Goal: Answer question/provide support

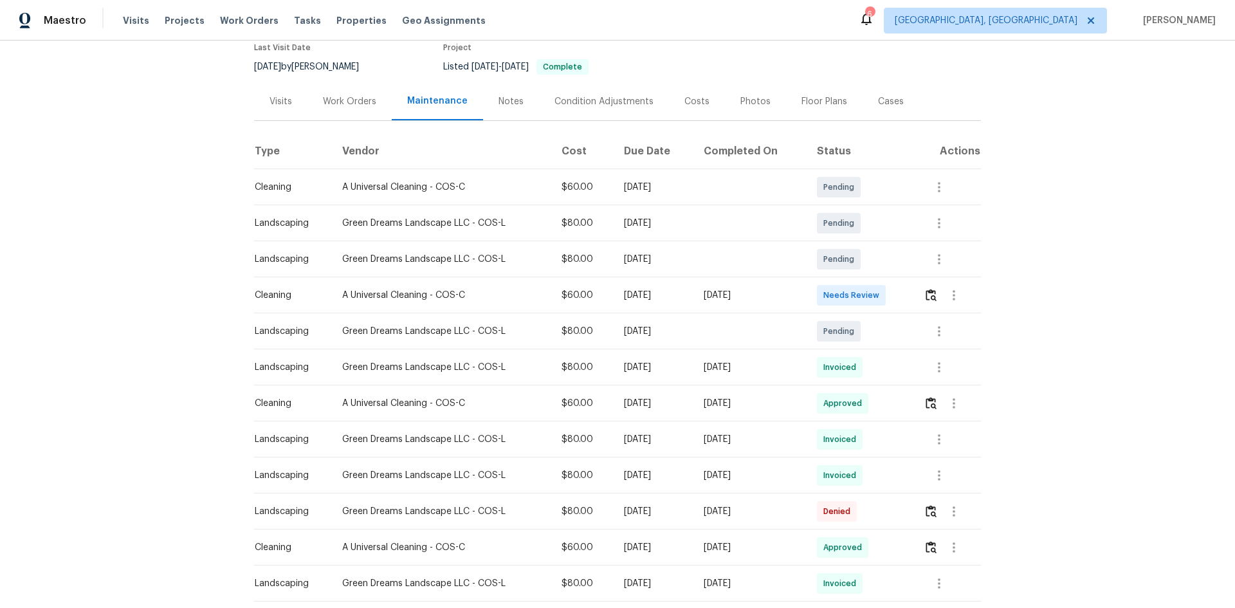
scroll to position [129, 0]
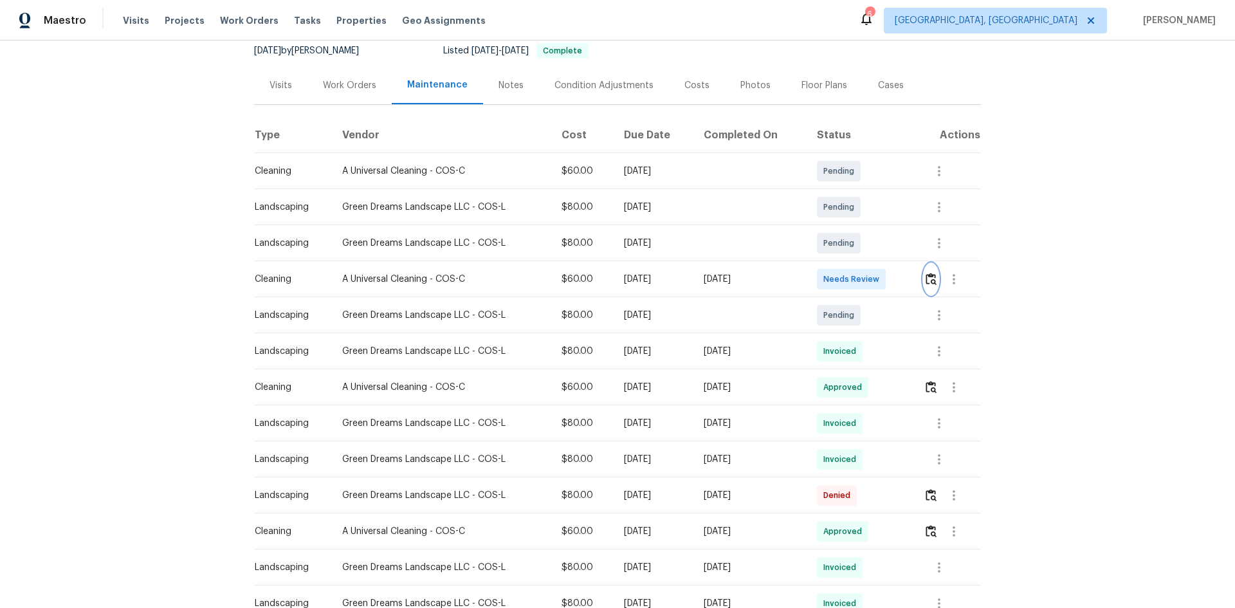
click at [929, 280] on img "button" at bounding box center [931, 279] width 11 height 12
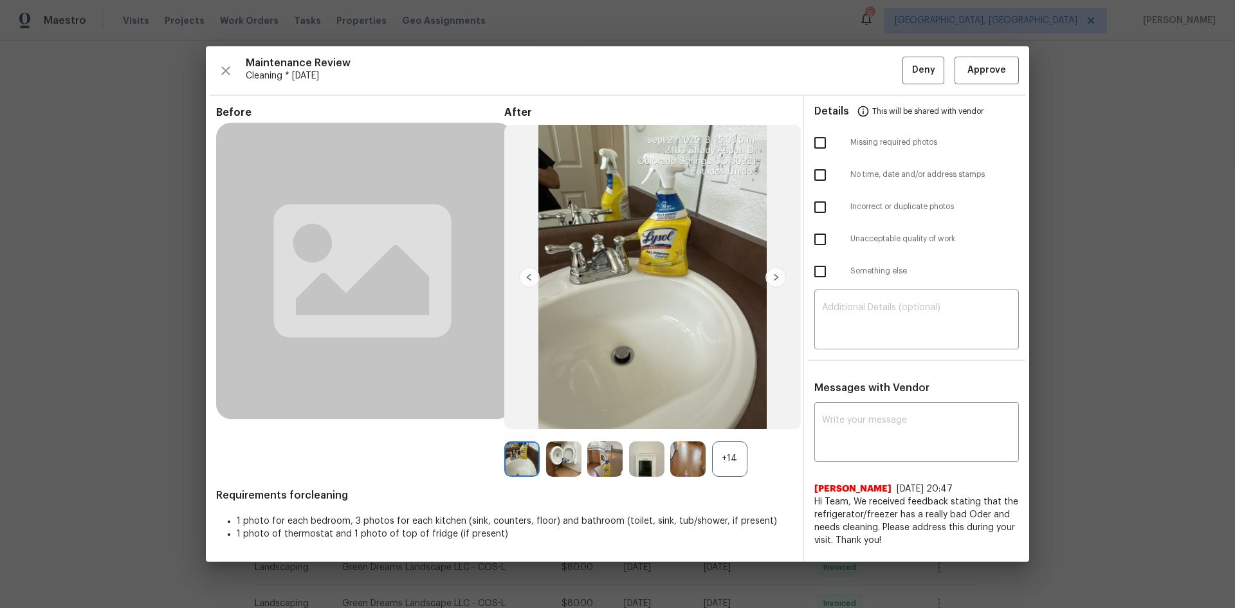
click at [821, 142] on input "checkbox" at bounding box center [820, 142] width 27 height 27
checkbox input "true"
click at [832, 309] on textarea at bounding box center [916, 321] width 189 height 36
paste textarea "Maintenance Audit Team: Hello! Unfortunately, this Cleaning visit completed on …"
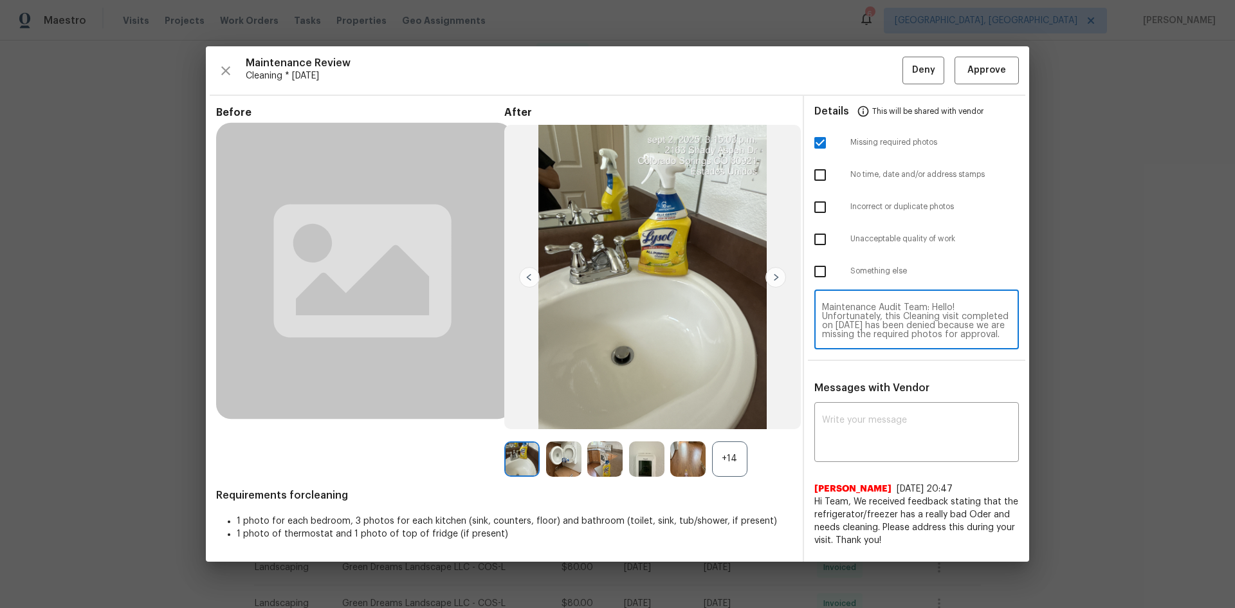
scroll to position [126, 0]
type textarea "Maintenance Audit Team: Hello! Unfortunately, this Cleaning visit completed on …"
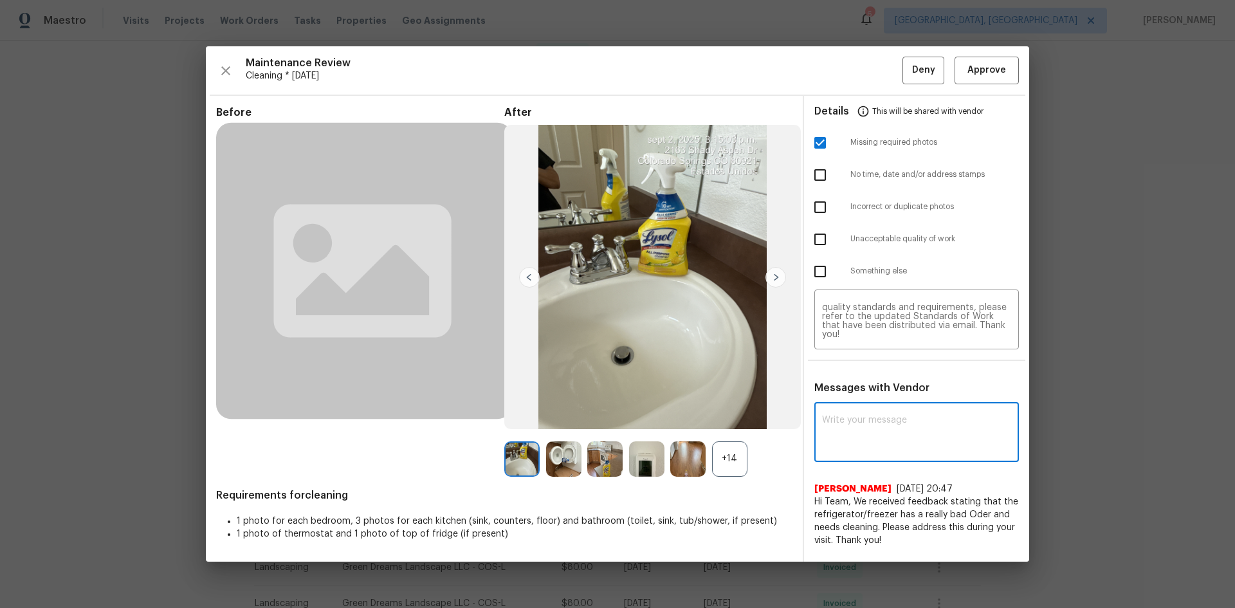
click at [849, 424] on textarea at bounding box center [916, 434] width 189 height 36
paste textarea "Maintenance Audit Team: Hello! Unfortunately, this Cleaning visit completed on …"
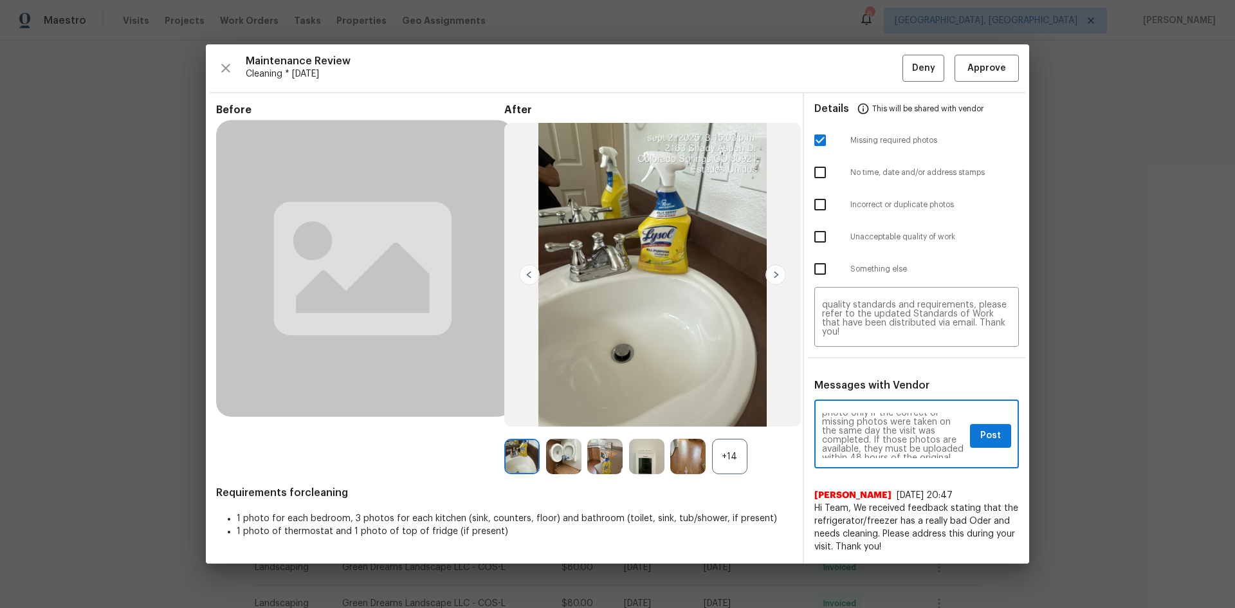
scroll to position [90, 0]
type textarea "Maintenance Audit Team: Hello! Unfortunately, this Cleaning visit completed on …"
click at [983, 439] on span "Post" at bounding box center [991, 436] width 21 height 16
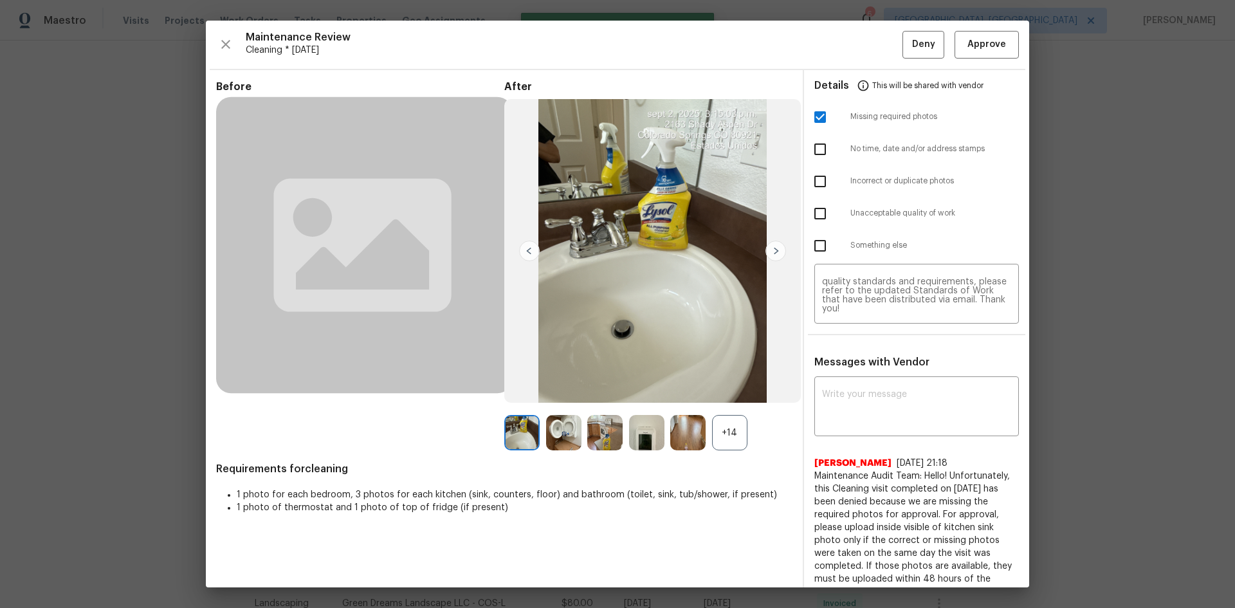
scroll to position [0, 0]
click at [918, 39] on span "Deny" at bounding box center [923, 45] width 23 height 16
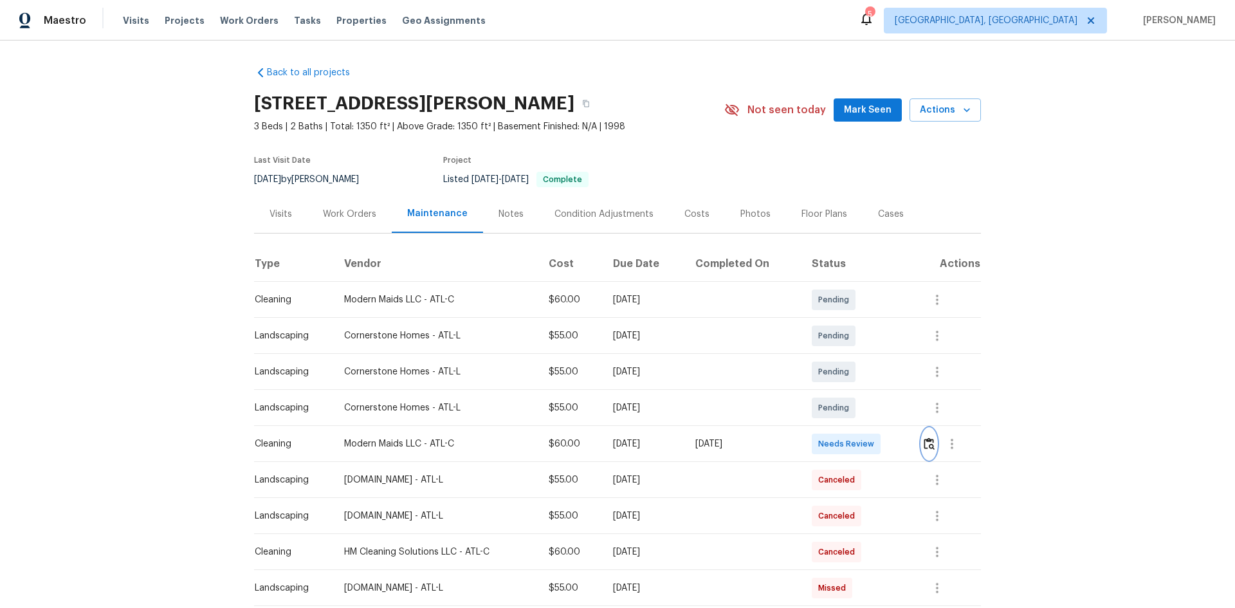
click at [932, 441] on img "button" at bounding box center [929, 444] width 11 height 12
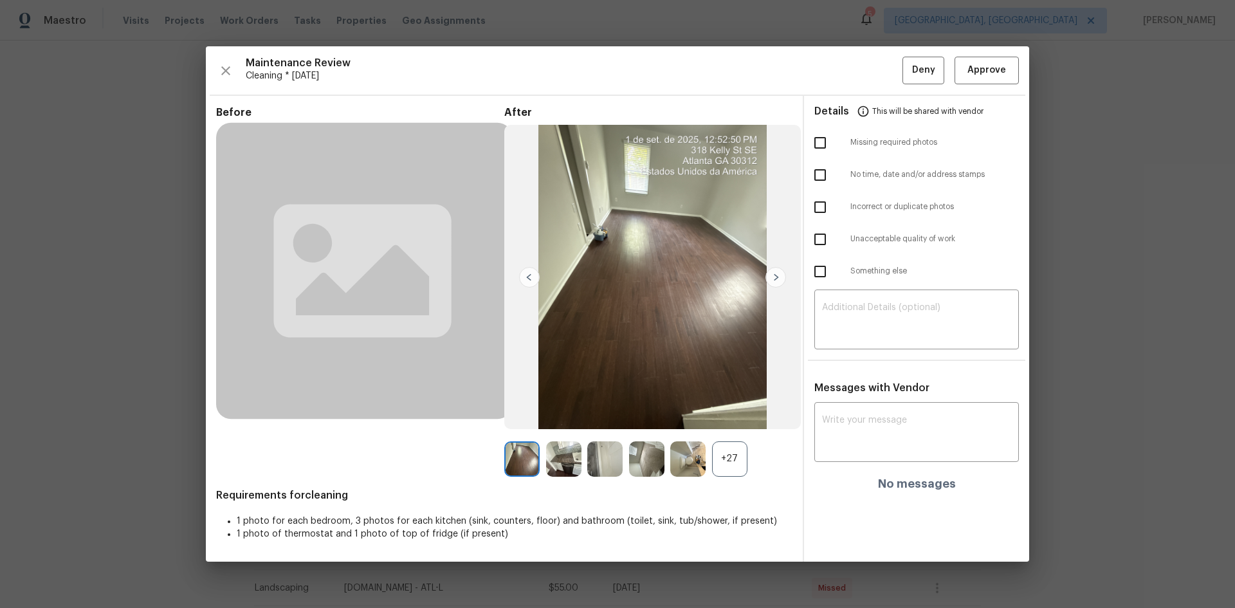
click at [821, 143] on input "checkbox" at bounding box center [820, 142] width 27 height 27
checkbox input "true"
click at [862, 302] on div "​" at bounding box center [917, 321] width 205 height 57
paste textarea "Maintenance Audit Team: Hello! Unfortunately, this Cleaning visit completed on …"
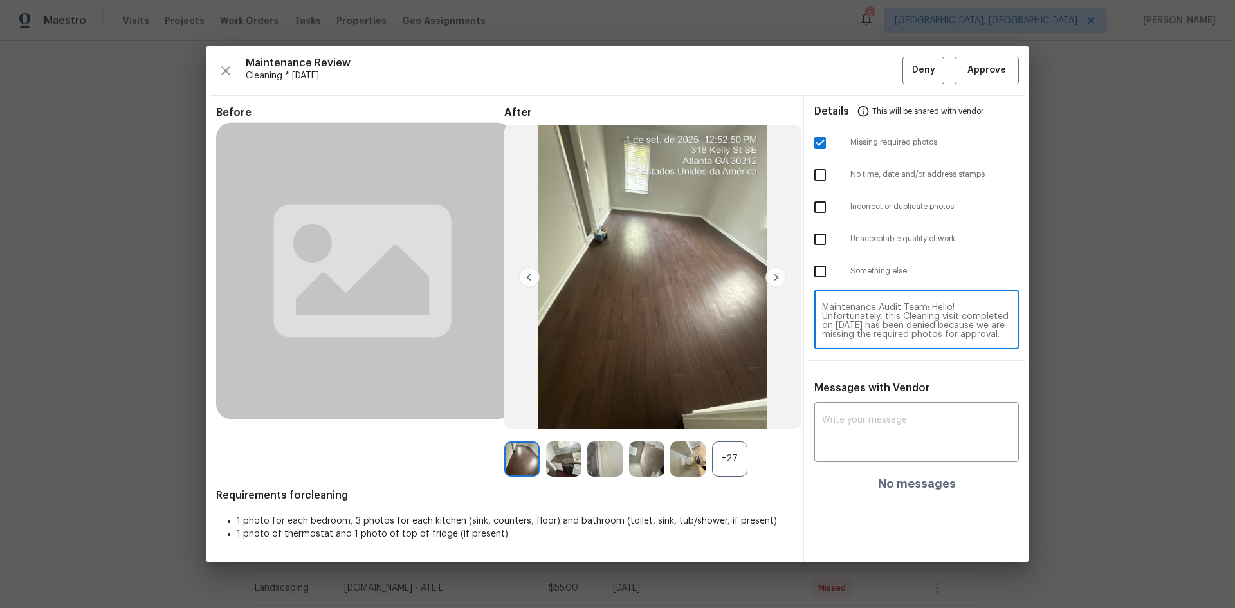
scroll to position [126, 0]
type textarea "Maintenance Audit Team: Hello! Unfortunately, this Cleaning visit completed on …"
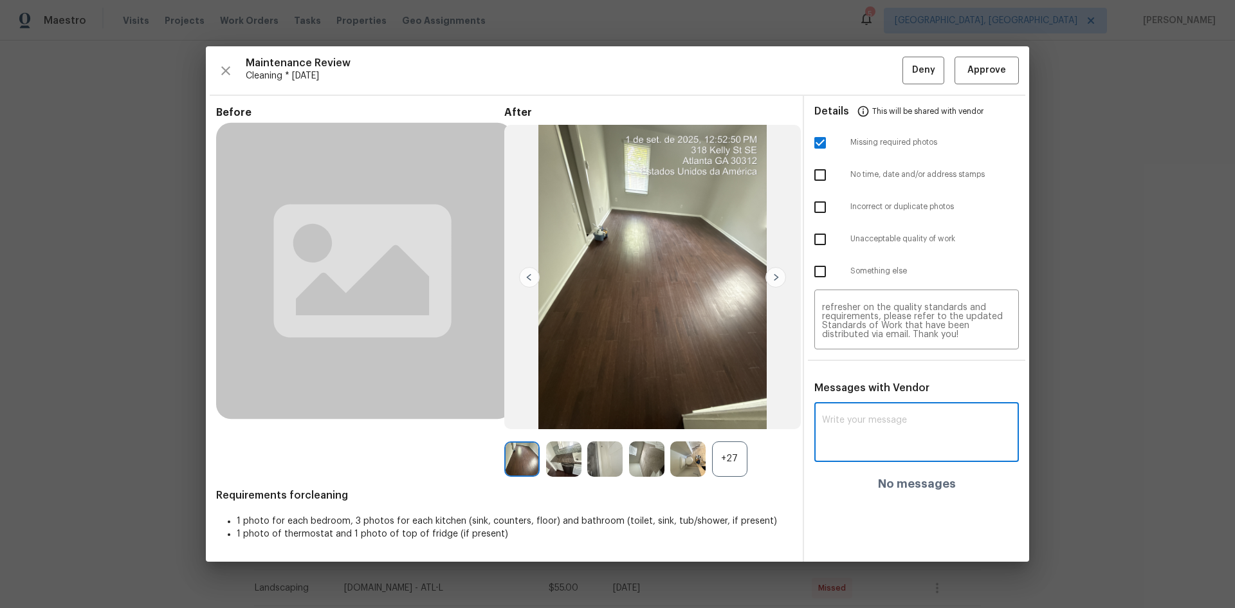
click at [844, 419] on textarea at bounding box center [916, 434] width 189 height 36
paste textarea "Maintenance Audit Team: Hello! Unfortunately, this Cleaning visit completed on …"
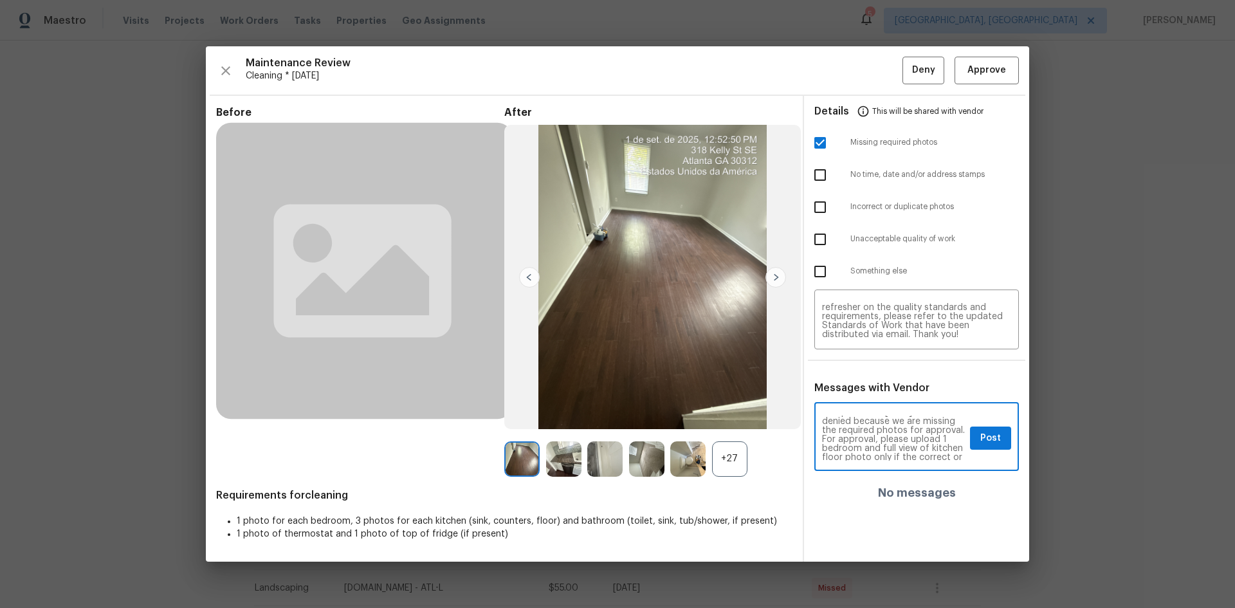
scroll to position [51, 0]
click at [902, 440] on textarea "Maintenance Audit Team: Hello! Unfortunately, this Cleaning visit completed on …" at bounding box center [893, 438] width 143 height 45
type textarea "Maintenance Audit Team: Hello! Unfortunately, this Cleaning visit completed on …"
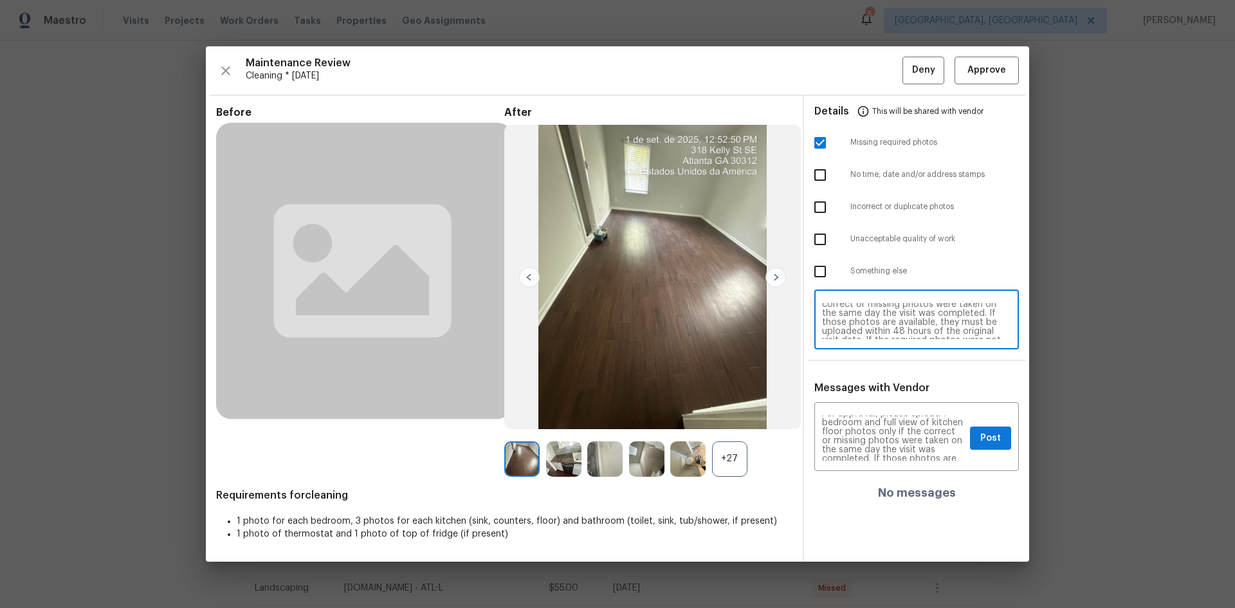
scroll to position [49, 0]
click at [951, 311] on textarea "Maintenance Audit Team: Hello! Unfortunately, this Cleaning visit completed on …" at bounding box center [916, 321] width 189 height 36
type textarea "Maintenance Audit Team: Hello! Unfortunately, this Cleaning visit completed on …"
click at [994, 440] on span "Post" at bounding box center [991, 438] width 21 height 16
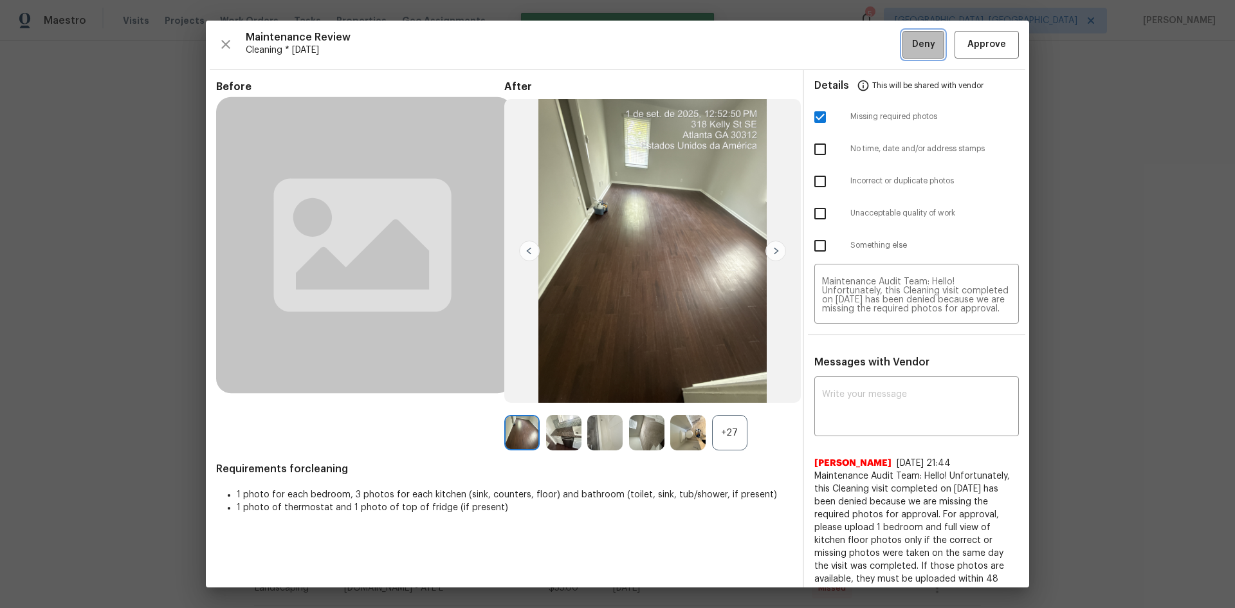
click at [912, 46] on span "Deny" at bounding box center [923, 45] width 23 height 16
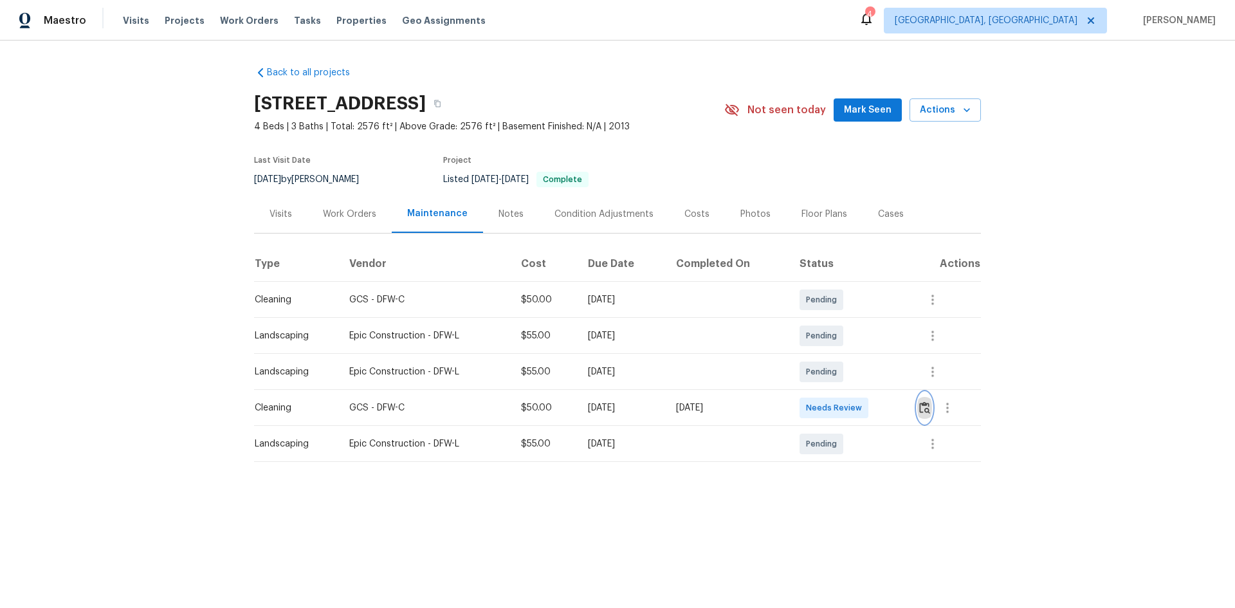
click at [920, 405] on img "button" at bounding box center [924, 407] width 11 height 12
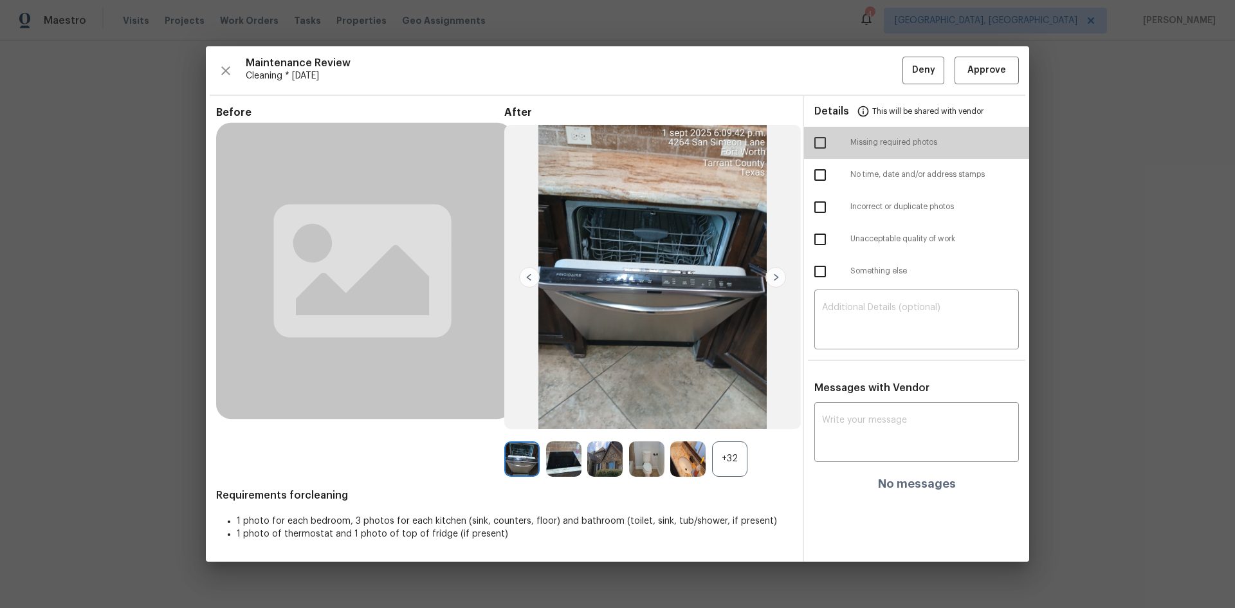
click at [820, 142] on input "checkbox" at bounding box center [820, 142] width 27 height 27
checkbox input "true"
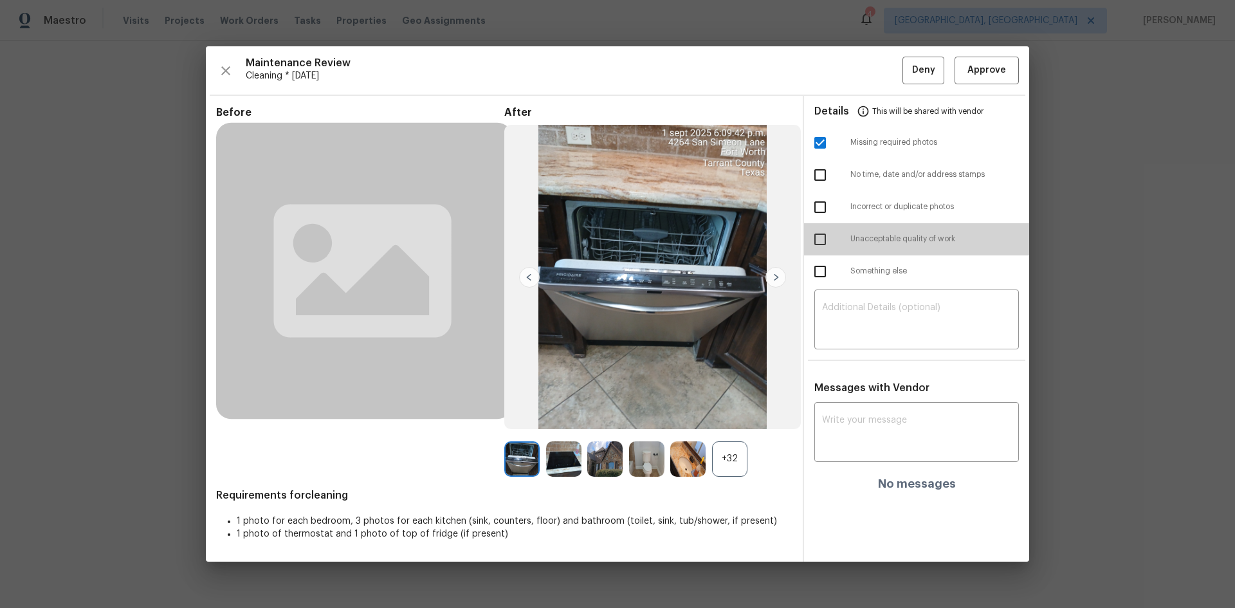
click at [825, 235] on input "checkbox" at bounding box center [820, 239] width 27 height 27
checkbox input "true"
click at [826, 315] on textarea at bounding box center [916, 321] width 189 height 36
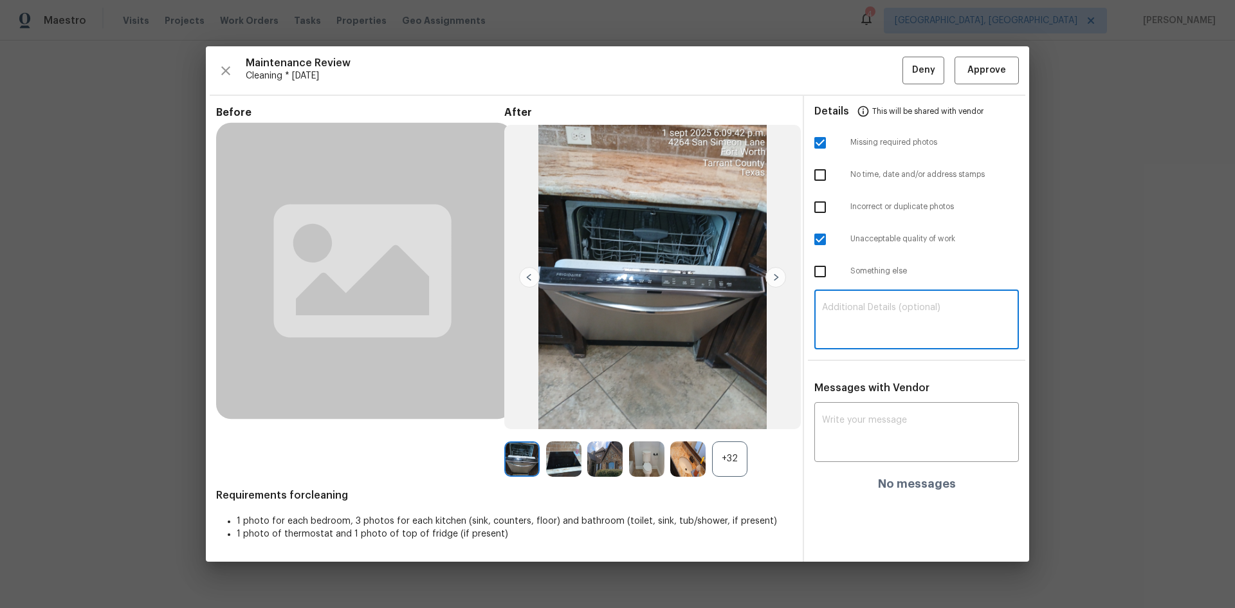
paste textarea "Maintenance Audit Team: Hello! Unfortunately, this Cleaning visit completed on …"
type textarea "Maintenance Audit Team: Hello! Unfortunately, this Cleaning visit completed on …"
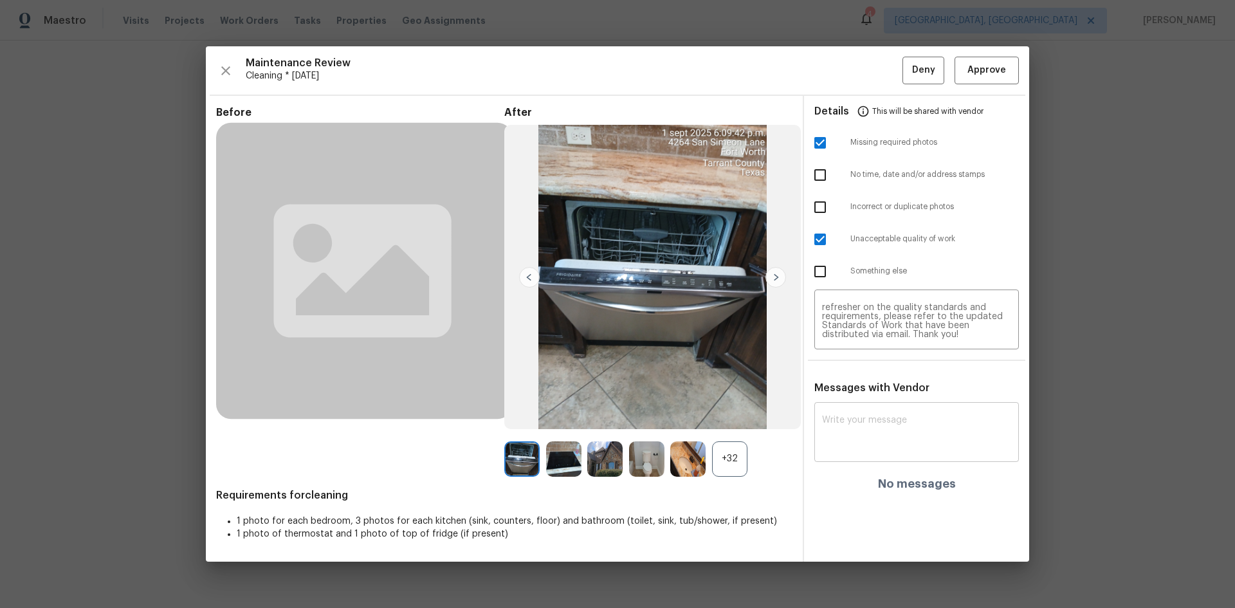
click at [860, 410] on div "x ​" at bounding box center [917, 433] width 205 height 57
paste textarea "Maintenance Audit Team: Hello! Unfortunately, this Cleaning visit completed on …"
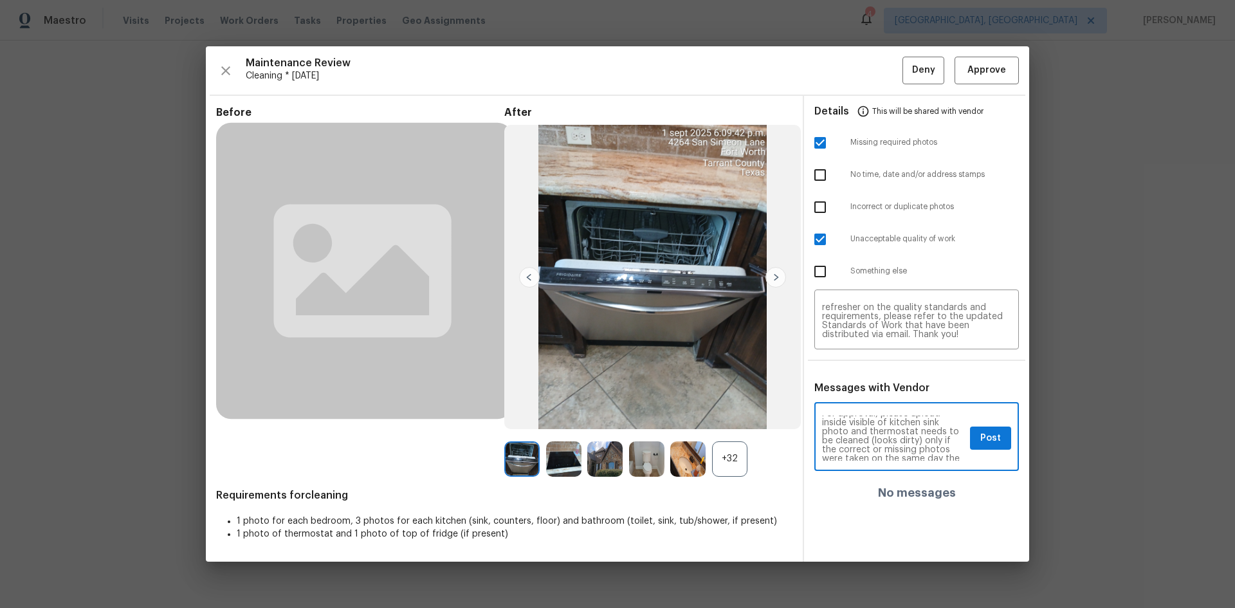
scroll to position [77, 0]
type textarea "Maintenance Audit Team: Hello! Unfortunately, this Cleaning visit completed on …"
click at [987, 436] on span "Post" at bounding box center [991, 438] width 21 height 16
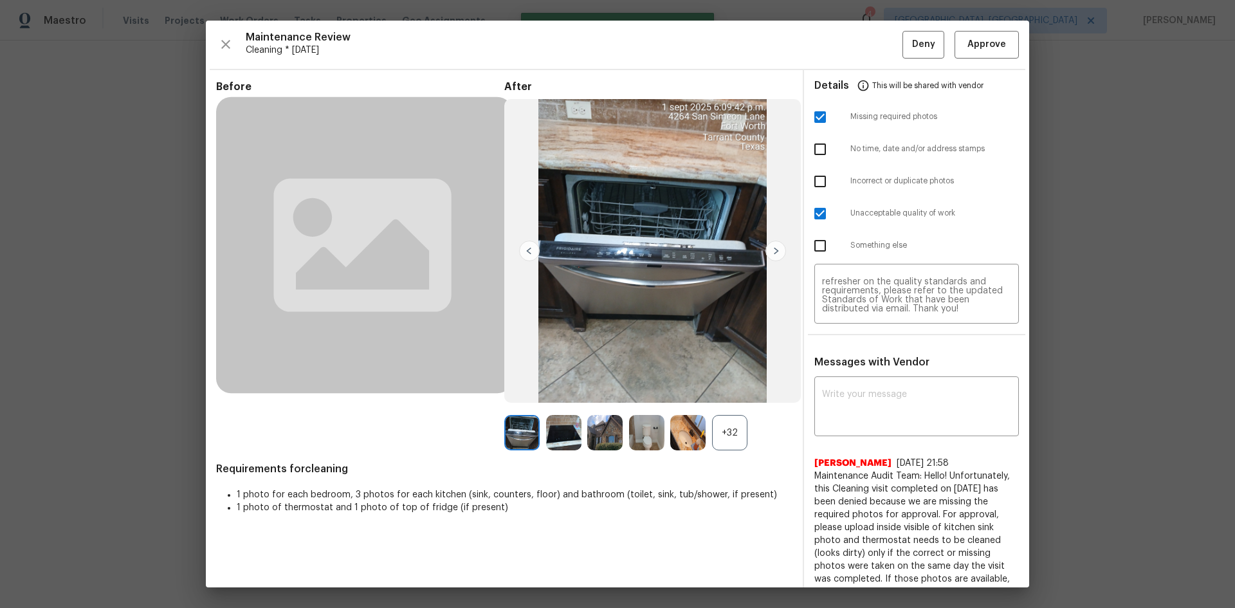
scroll to position [0, 0]
click at [912, 50] on span "Deny" at bounding box center [923, 45] width 23 height 16
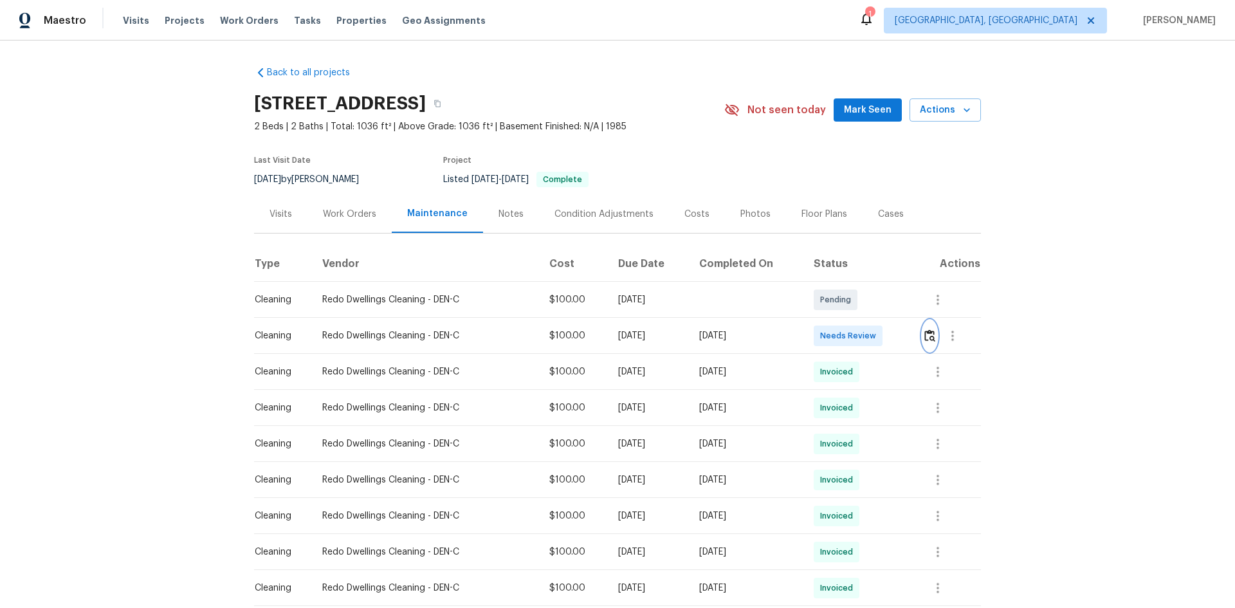
click at [928, 337] on img "button" at bounding box center [930, 335] width 11 height 12
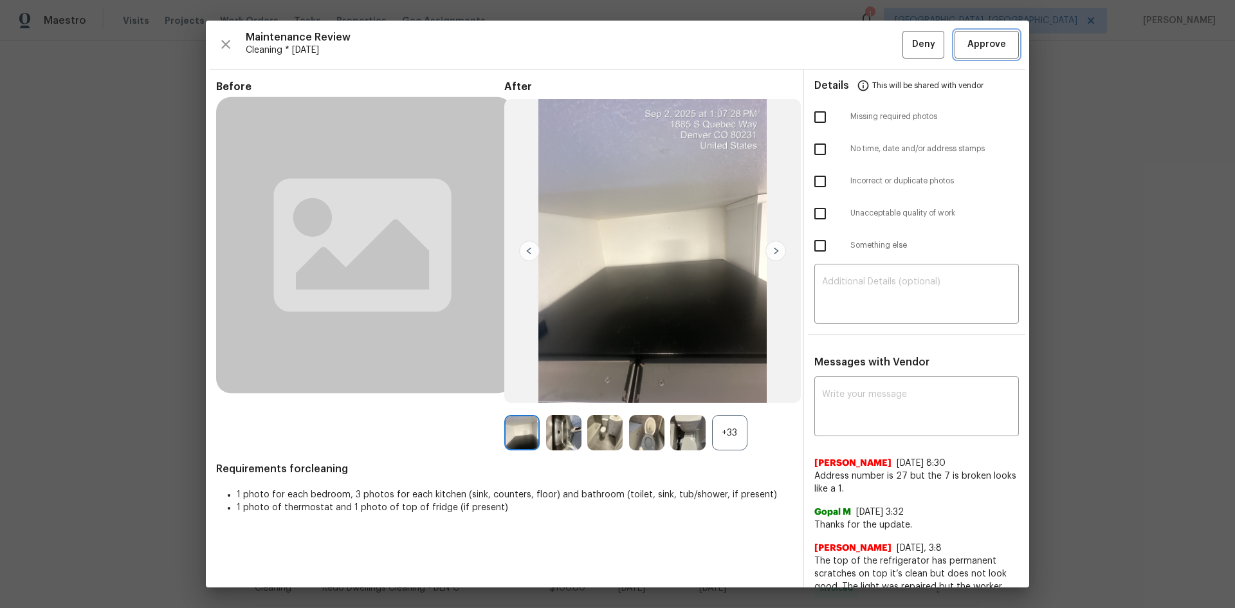
click at [979, 48] on span "Approve" at bounding box center [987, 45] width 39 height 16
